Goal: Transaction & Acquisition: Purchase product/service

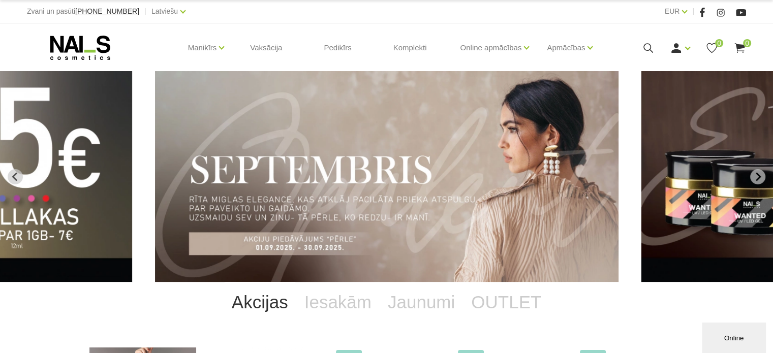
click at [652, 50] on use at bounding box center [649, 48] width 10 height 10
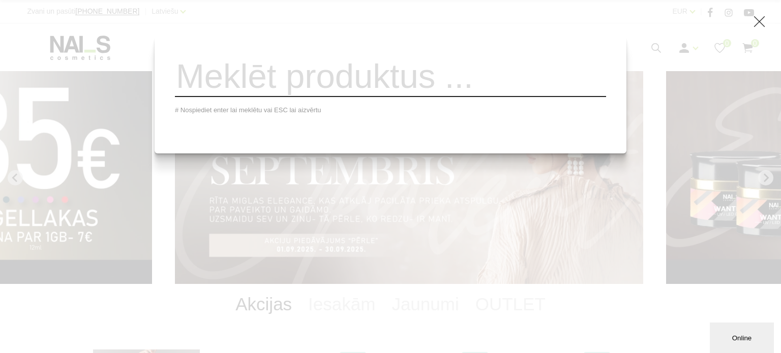
click at [250, 80] on input "search" at bounding box center [390, 76] width 431 height 41
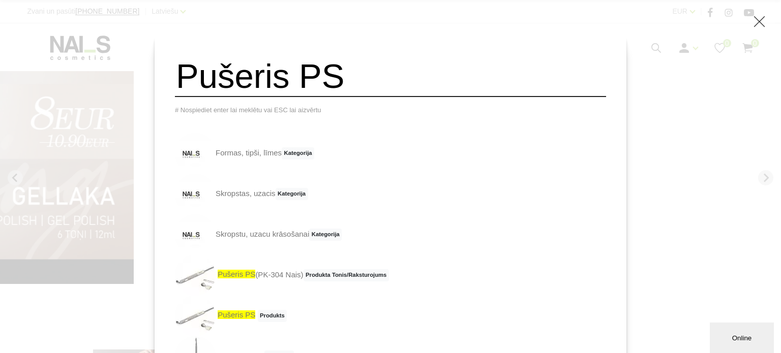
type input "Pušeris PS"
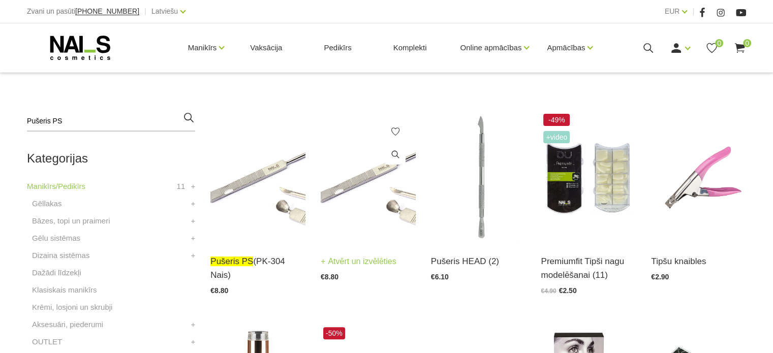
scroll to position [254, 0]
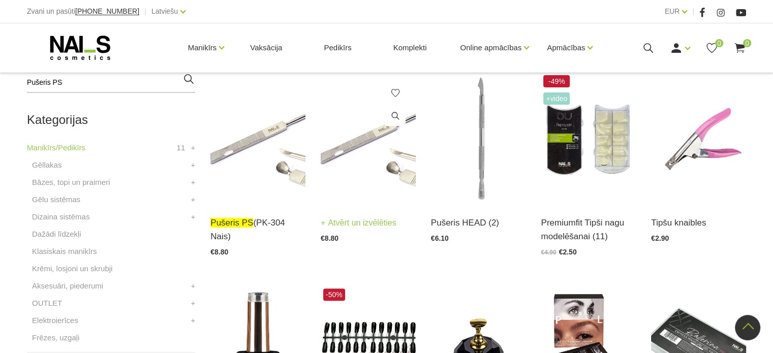
click at [393, 177] on img at bounding box center [368, 138] width 95 height 131
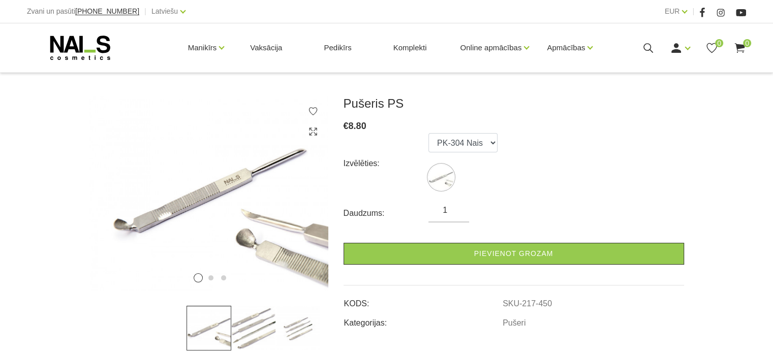
scroll to position [102, 0]
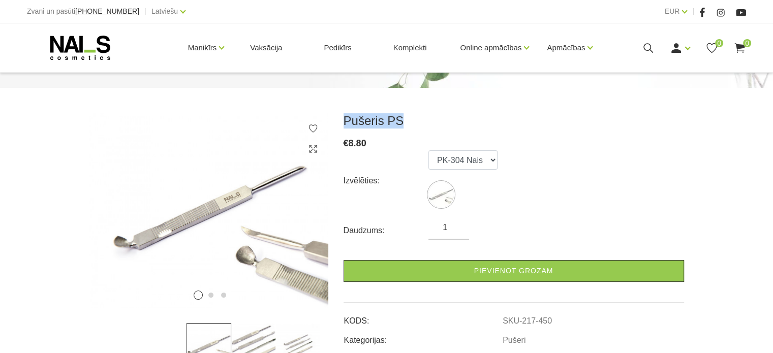
drag, startPoint x: 344, startPoint y: 117, endPoint x: 398, endPoint y: 115, distance: 54.4
click at [398, 115] on h3 "Pušeris PS" at bounding box center [514, 120] width 341 height 15
copy h3 "Pušeris PS"
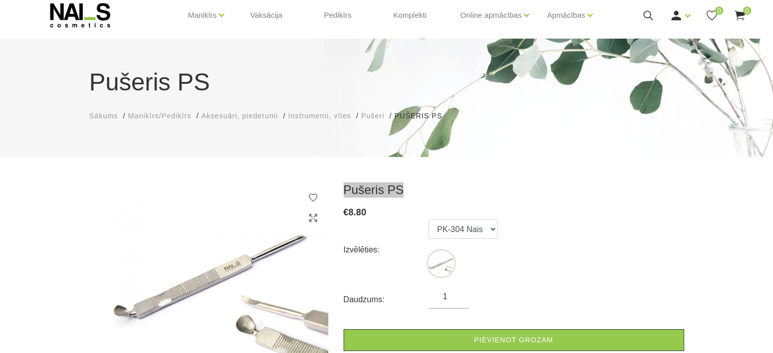
scroll to position [51, 0]
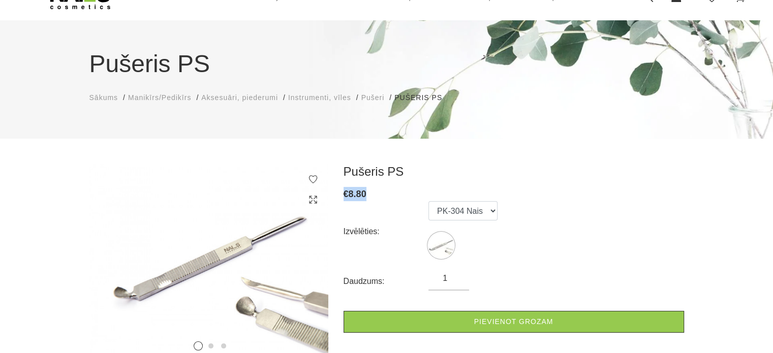
drag, startPoint x: 366, startPoint y: 190, endPoint x: 346, endPoint y: 192, distance: 20.4
click at [346, 192] on div "€ 8.80" at bounding box center [514, 194] width 341 height 14
copy span "€ 8.80"
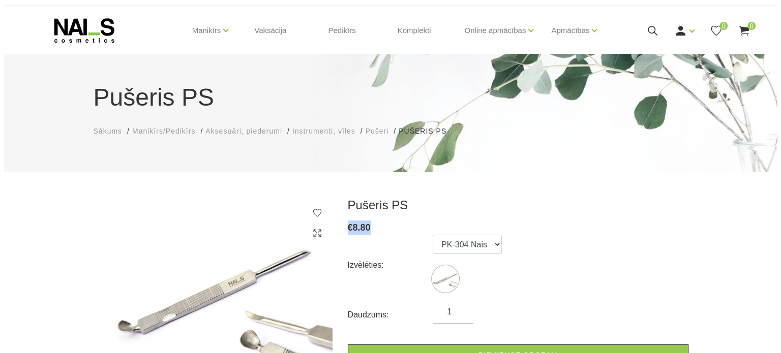
scroll to position [0, 0]
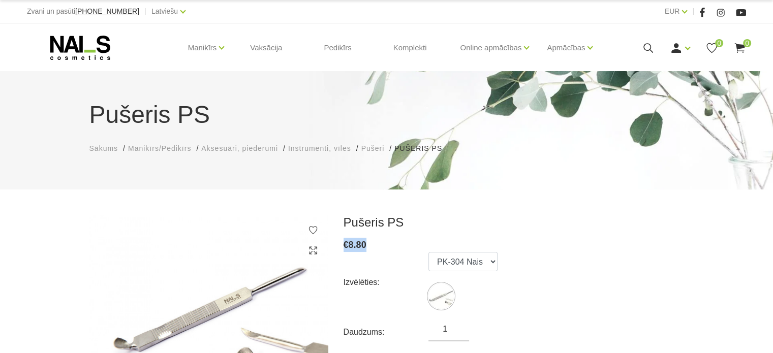
click at [647, 42] on icon at bounding box center [648, 48] width 13 height 13
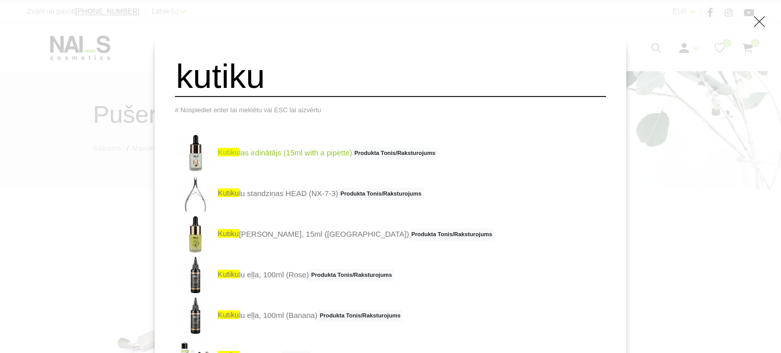
type input "kutiku"
click at [328, 156] on link "kutiku las irdinātājs (15ml with a pipette) Produkta Tonis/Raksturojums" at bounding box center [306, 153] width 263 height 41
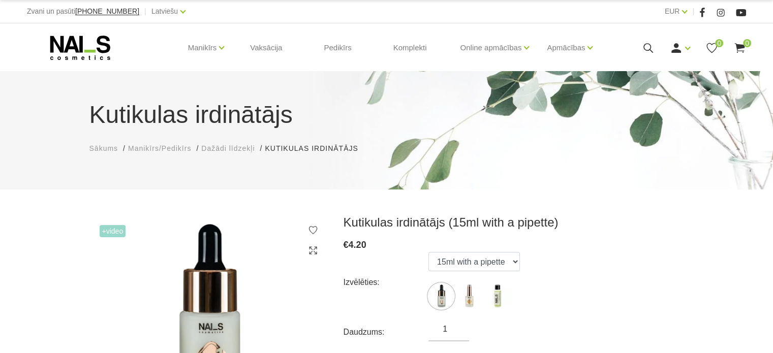
scroll to position [102, 0]
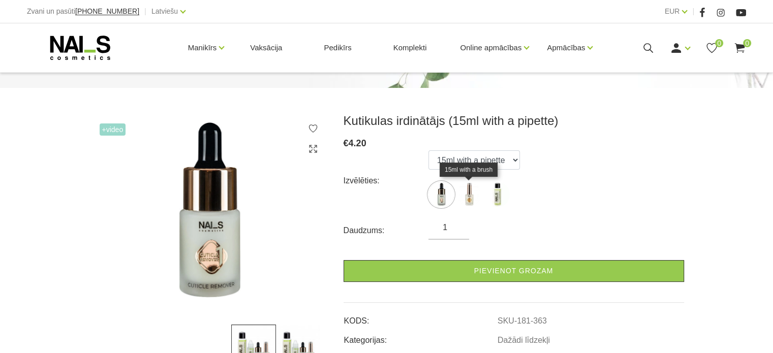
click at [470, 189] on img at bounding box center [468, 194] width 25 height 25
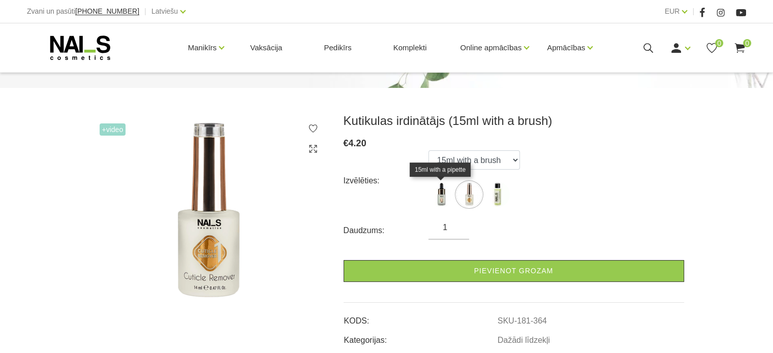
click at [436, 197] on img at bounding box center [440, 194] width 25 height 25
select select "363"
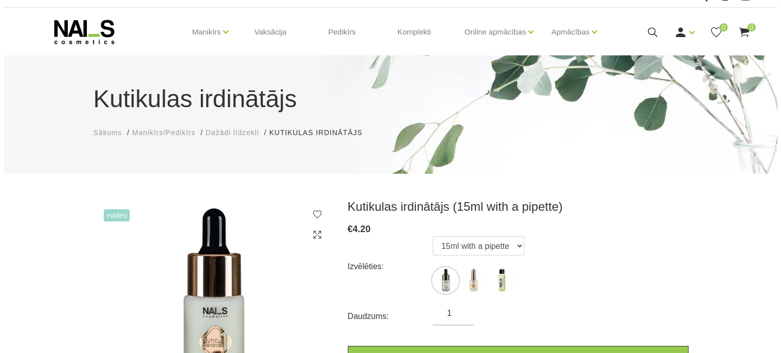
scroll to position [0, 0]
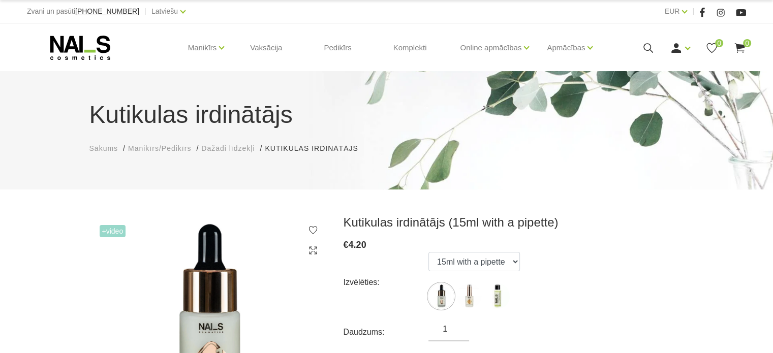
click at [644, 50] on icon at bounding box center [648, 48] width 13 height 13
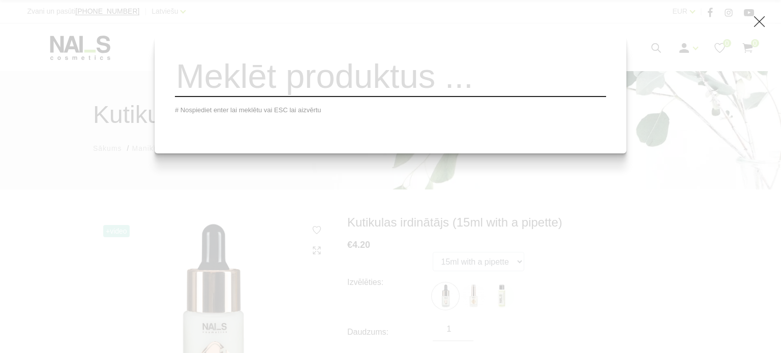
click at [259, 213] on div "# Nospiediet enter lai meklētu vai ESC lai aizvērtu" at bounding box center [390, 176] width 781 height 353
click at [254, 92] on input "search" at bounding box center [390, 76] width 431 height 41
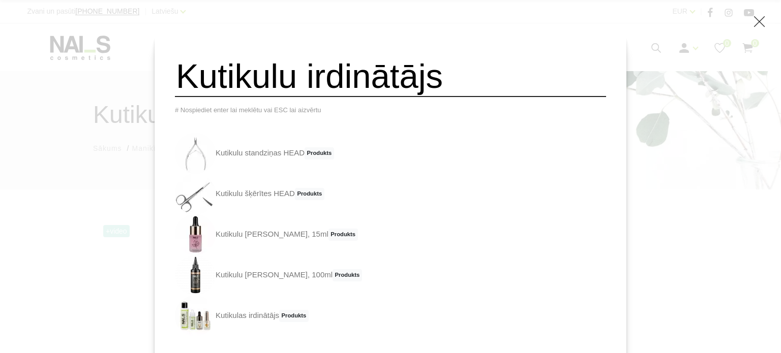
type input "Kutikulu irdinātājs"
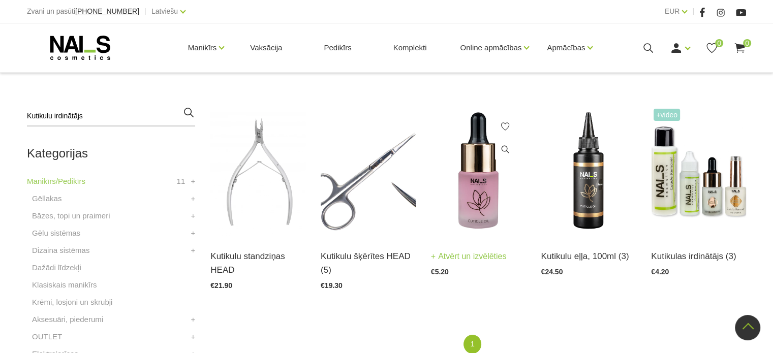
scroll to position [203, 0]
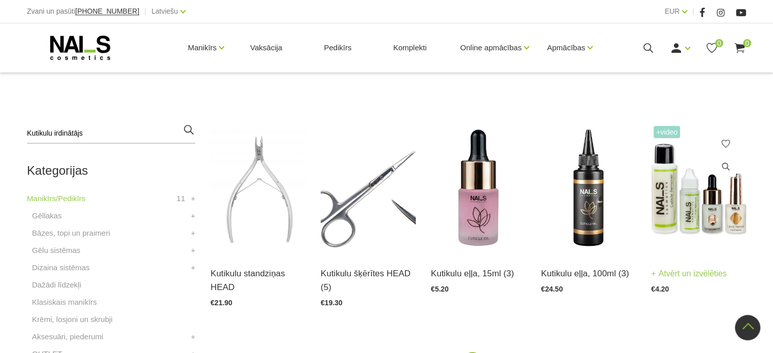
click at [673, 208] on img at bounding box center [698, 189] width 95 height 131
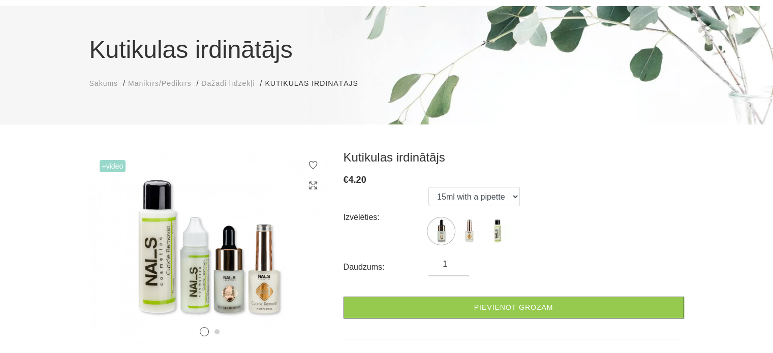
scroll to position [51, 0]
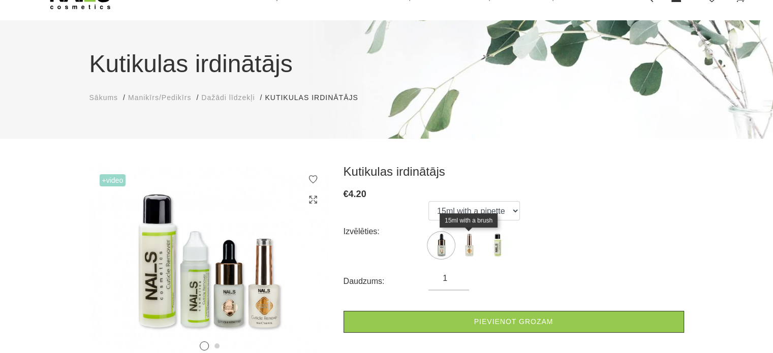
click at [466, 248] on img at bounding box center [468, 245] width 25 height 25
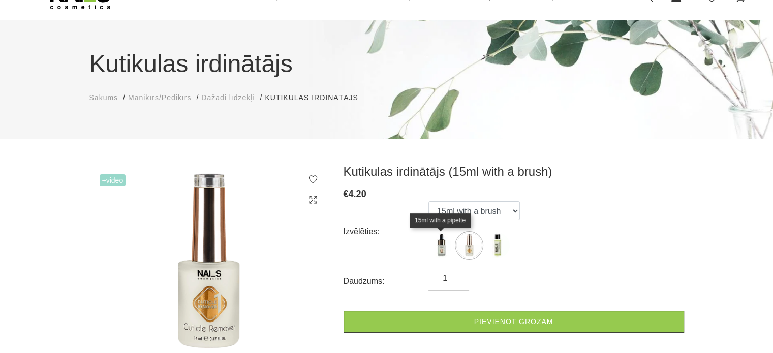
click at [442, 242] on img at bounding box center [440, 245] width 25 height 25
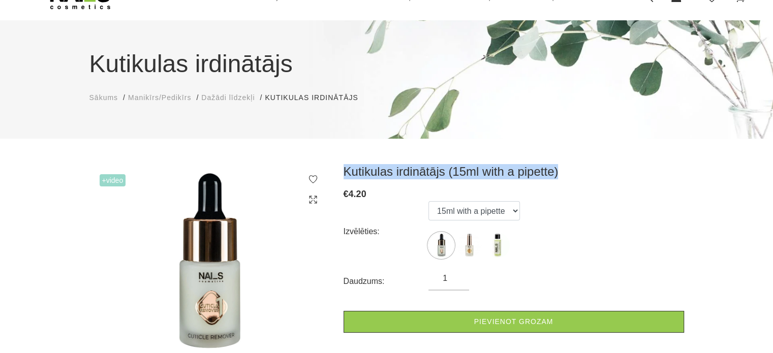
drag, startPoint x: 344, startPoint y: 170, endPoint x: 557, endPoint y: 171, distance: 213.5
click at [557, 171] on h3 "Kutikulas irdinātājs (15ml with a pipette)" at bounding box center [514, 171] width 341 height 15
copy h3 "Kutikulas irdinātājs (15ml with a pipette)"
click at [441, 248] on img at bounding box center [440, 245] width 25 height 25
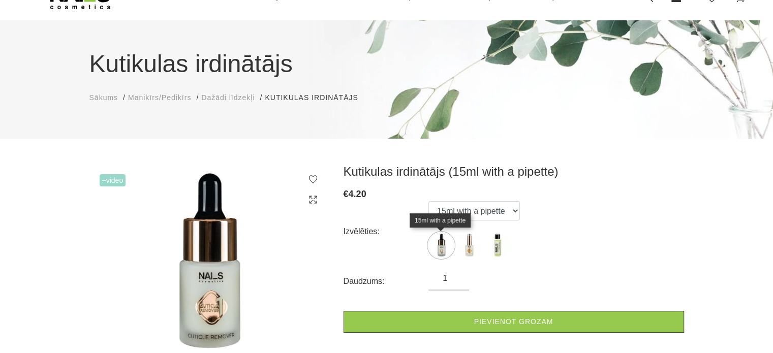
click at [430, 241] on img at bounding box center [440, 245] width 25 height 25
click at [440, 241] on img at bounding box center [440, 245] width 25 height 25
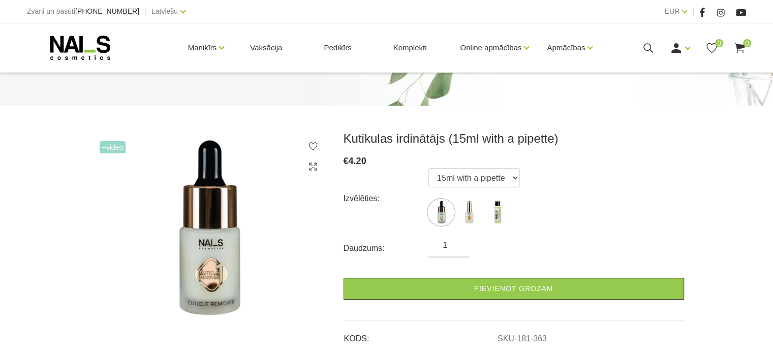
scroll to position [102, 0]
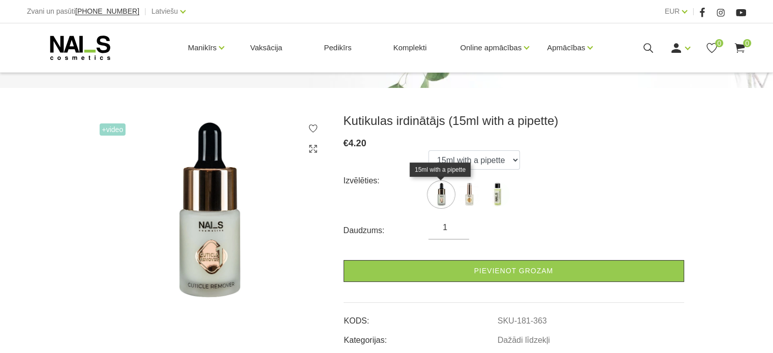
click at [440, 190] on img at bounding box center [440, 194] width 25 height 25
click at [497, 195] on img at bounding box center [496, 194] width 25 height 25
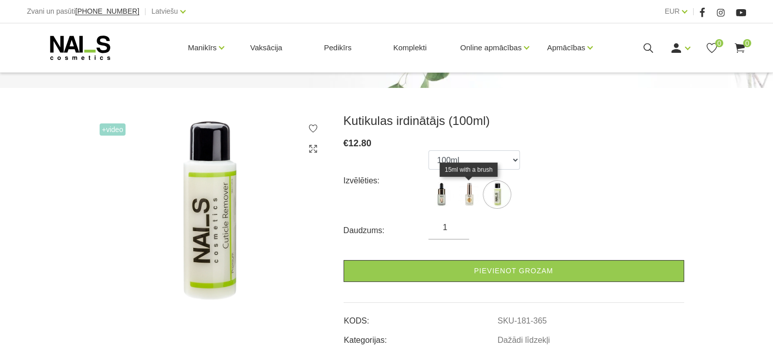
click at [468, 199] on img at bounding box center [468, 194] width 25 height 25
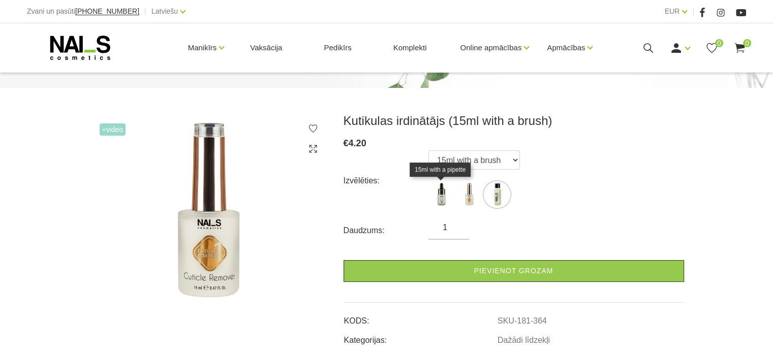
click at [443, 198] on img at bounding box center [440, 194] width 25 height 25
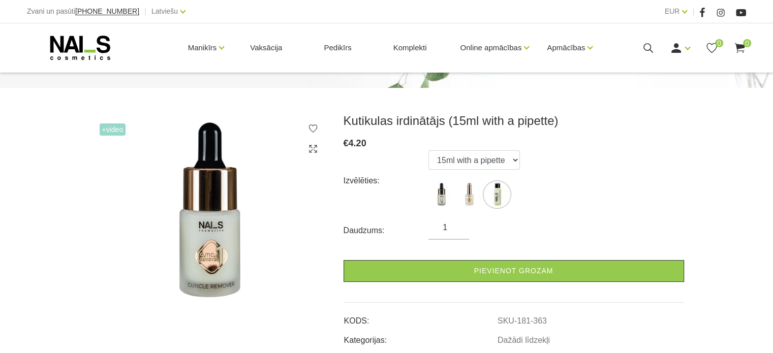
click at [441, 199] on img at bounding box center [440, 194] width 25 height 25
click at [489, 193] on img at bounding box center [496, 194] width 25 height 25
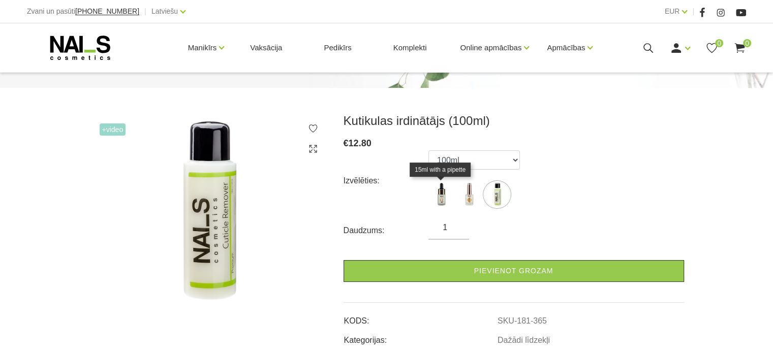
click at [439, 193] on img at bounding box center [440, 194] width 25 height 25
select select "363"
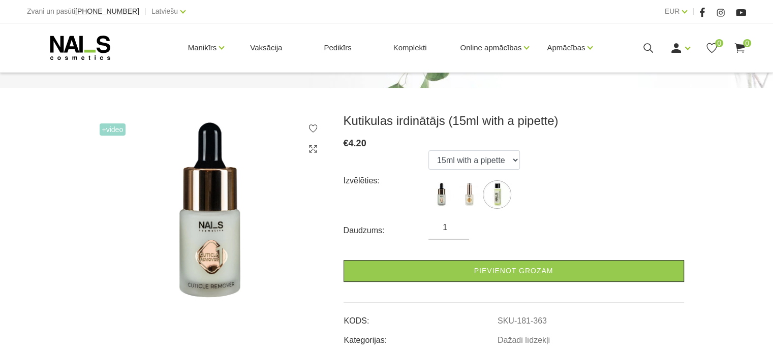
click at [443, 196] on img at bounding box center [440, 194] width 25 height 25
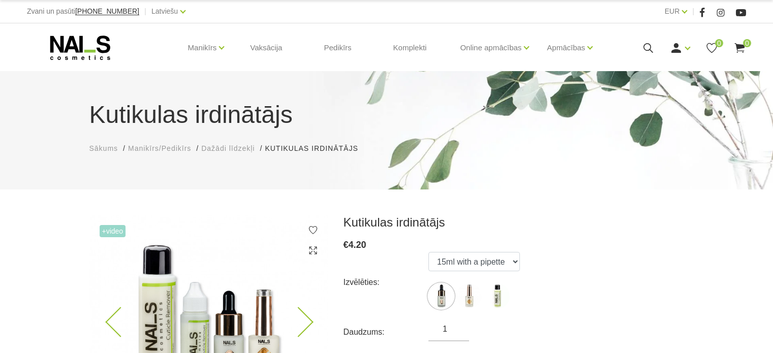
scroll to position [152, 0]
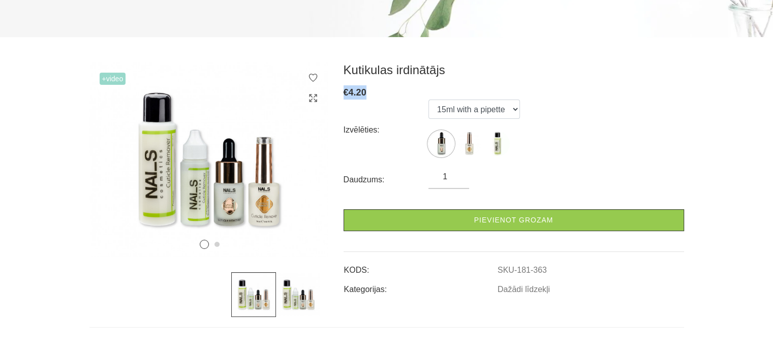
drag, startPoint x: 365, startPoint y: 92, endPoint x: 344, endPoint y: 93, distance: 20.9
click at [344, 93] on span "€ 4.20" at bounding box center [355, 92] width 23 height 10
copy span "€ 4.20"
